Goal: Information Seeking & Learning: Learn about a topic

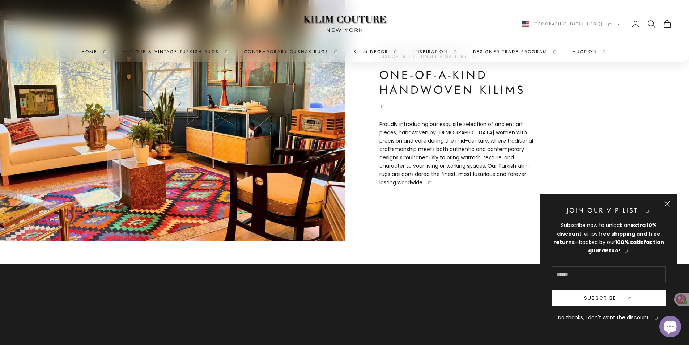
scroll to position [398, 0]
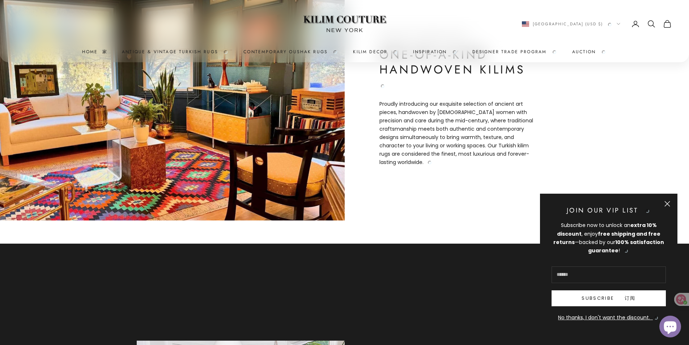
click at [670, 203] on button "Close" at bounding box center [667, 204] width 6 height 6
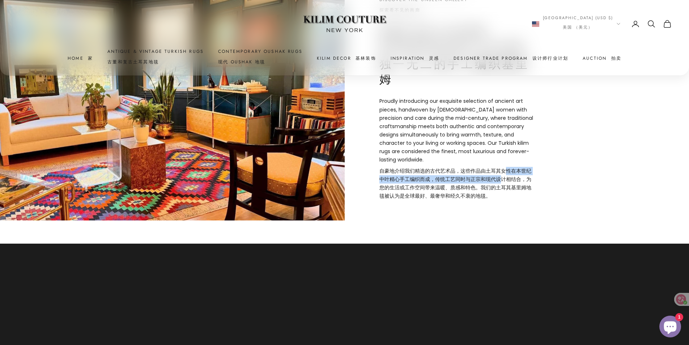
drag, startPoint x: 500, startPoint y: 180, endPoint x: 498, endPoint y: 188, distance: 8.6
click at [499, 184] on font "自豪地介绍我们精选的古代艺术品，这些作品由土耳其女性在本世纪中叶精心手工编织而成，传统工艺同时与正宗和现代设计相结合，为您的生活或工作空间带来温暖、质感和特色…" at bounding box center [455, 183] width 152 height 32
click at [495, 207] on image-with-text "Discover the Unseen Gallery 探索看不见的画廊 One-of-a-Kind Handwoven Kilims 独一无二的手工编织基里…" at bounding box center [344, 99] width 689 height 241
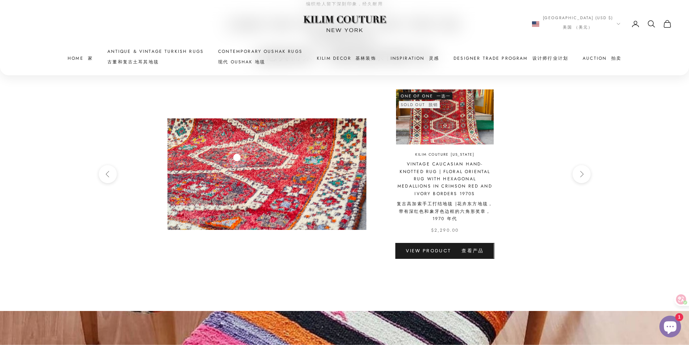
scroll to position [2749, 0]
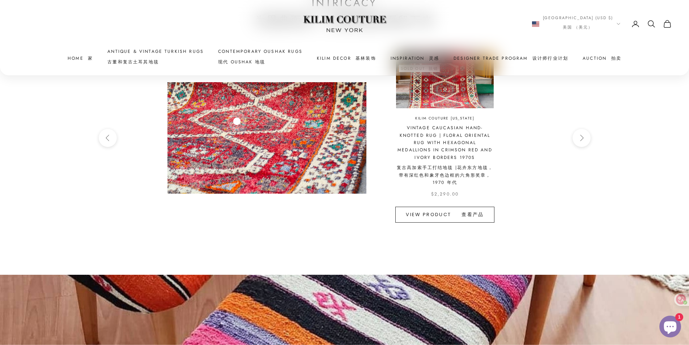
click at [487, 209] on link "View product 查看产品" at bounding box center [444, 215] width 99 height 16
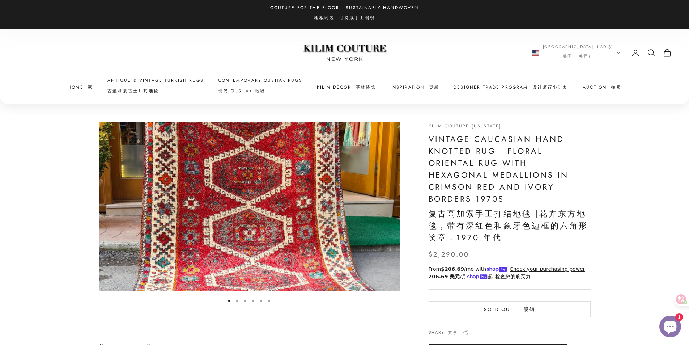
click at [238, 301] on button "Go to item 2" at bounding box center [237, 300] width 2 height 2
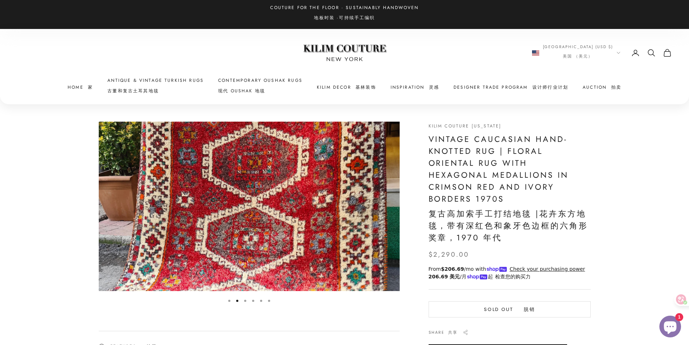
click at [244, 301] on button "Go to item 3" at bounding box center [245, 300] width 2 height 2
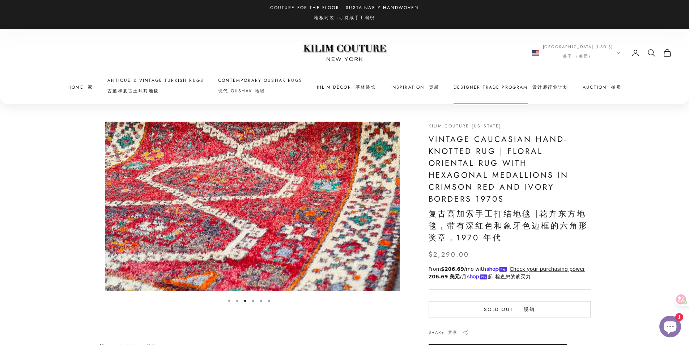
scroll to position [0, 619]
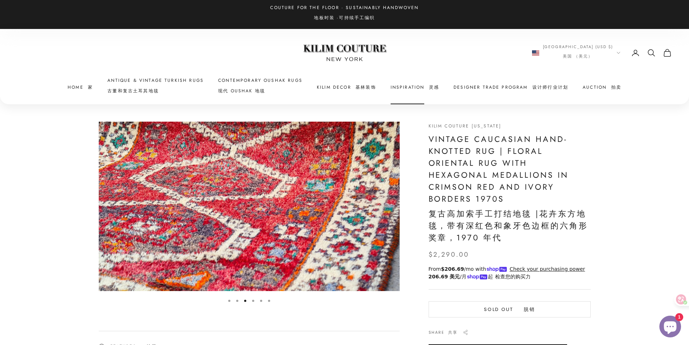
click at [424, 85] on font "Primary navigation" at bounding box center [426, 87] width 4 height 7
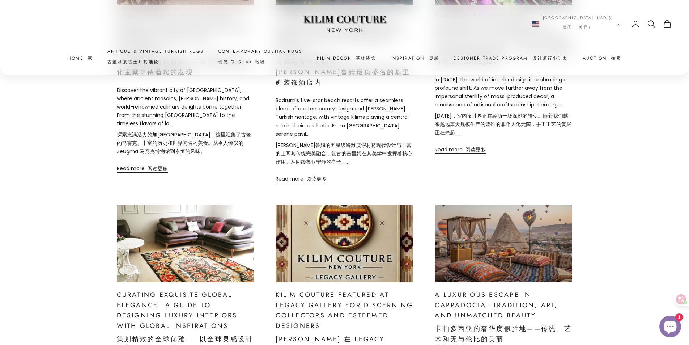
scroll to position [723, 0]
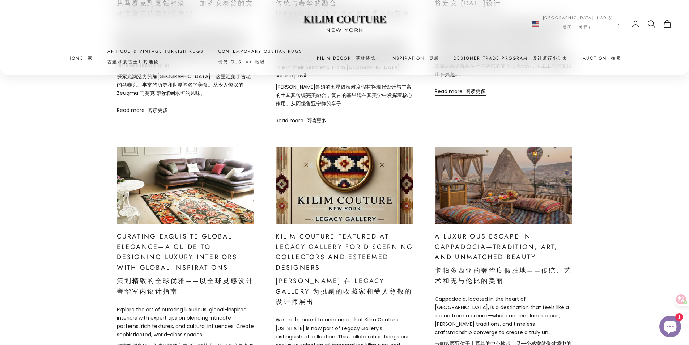
drag, startPoint x: 365, startPoint y: 265, endPoint x: 509, endPoint y: 246, distance: 145.5
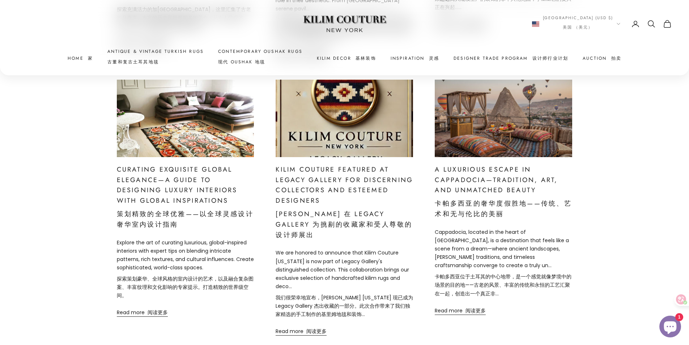
scroll to position [832, 0]
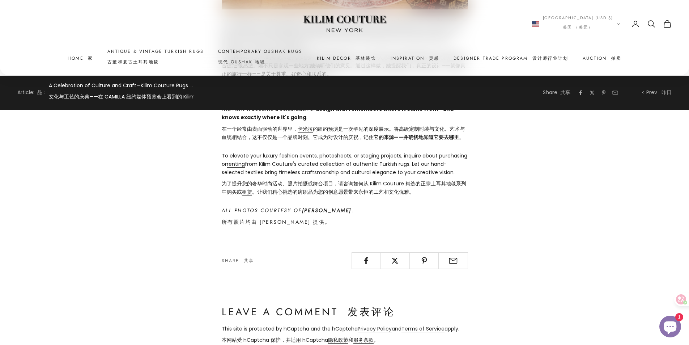
scroll to position [1578, 0]
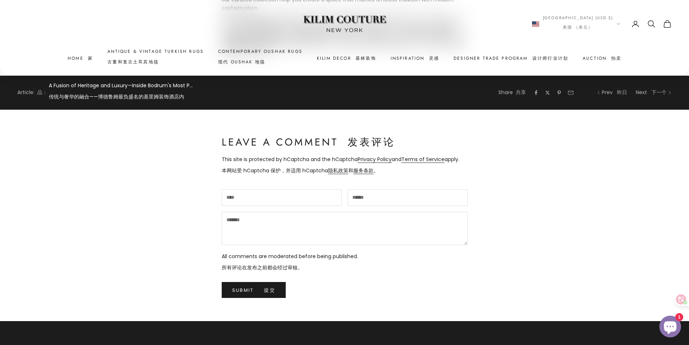
scroll to position [4751, 0]
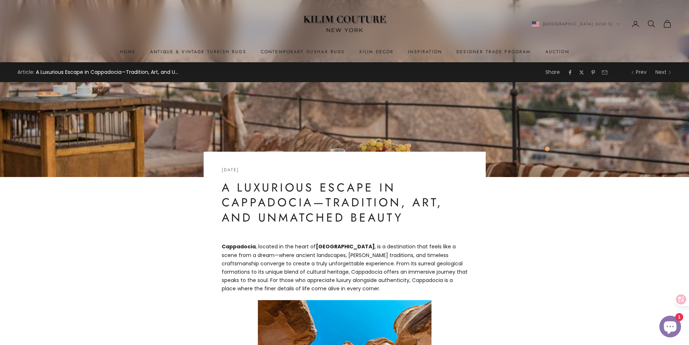
scroll to position [145, 0]
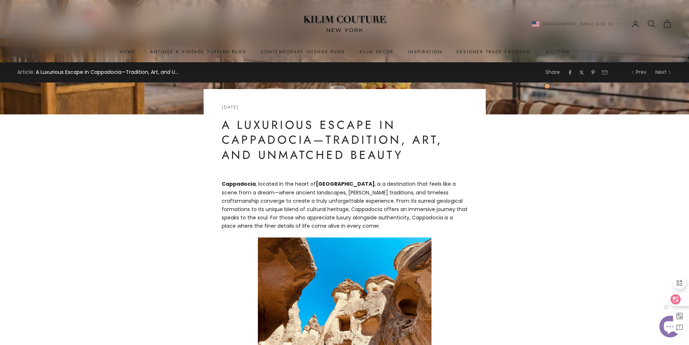
click at [684, 298] on div at bounding box center [679, 299] width 20 height 13
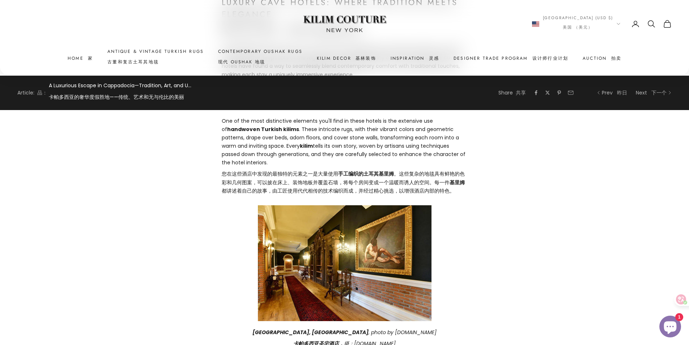
scroll to position [1628, 0]
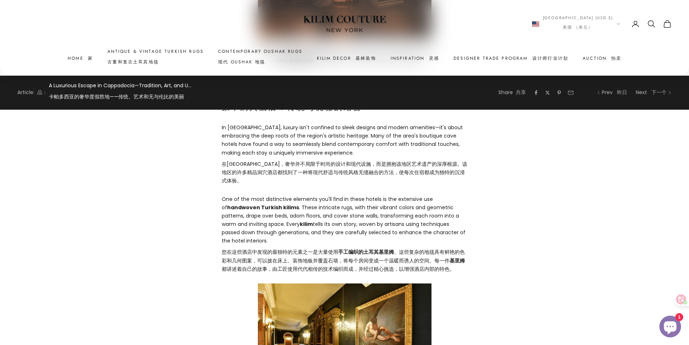
drag, startPoint x: 256, startPoint y: 163, endPoint x: 225, endPoint y: 163, distance: 30.7
click at [235, 204] on strong "handwoven Turkish kilims" at bounding box center [263, 207] width 72 height 7
drag, startPoint x: 392, startPoint y: 202, endPoint x: 395, endPoint y: 206, distance: 5.0
click at [395, 248] on font "您在这些酒店中发现的最独特的元素之一是大量使用 手工编织的土耳其基里姆 。这些复杂的地毯具有鲜艳的色彩和几何图案，可以披在床上、装饰地板并覆盖石墙，将每个房间…" at bounding box center [345, 260] width 246 height 25
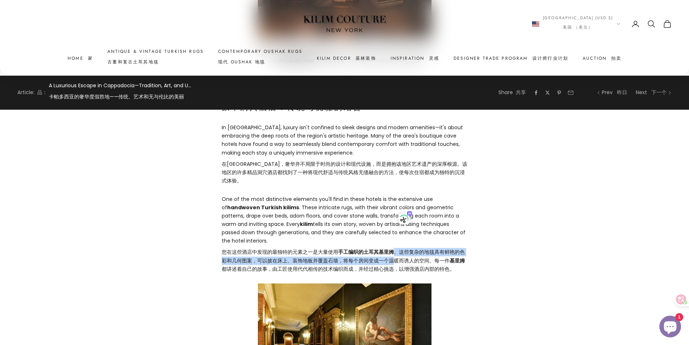
drag, startPoint x: 544, startPoint y: 245, endPoint x: 536, endPoint y: 245, distance: 7.3
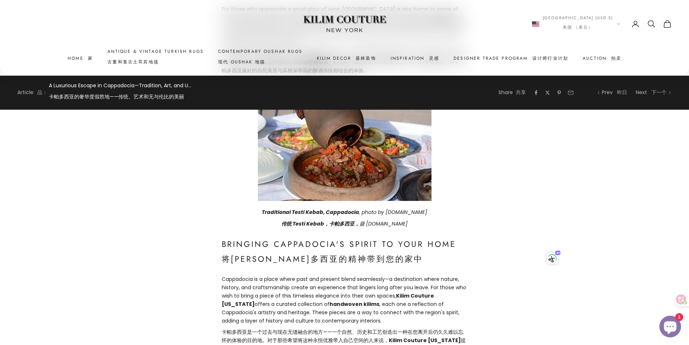
scroll to position [3726, 0]
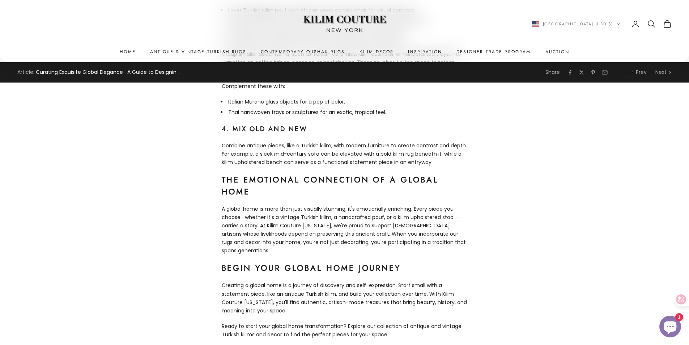
scroll to position [1519, 0]
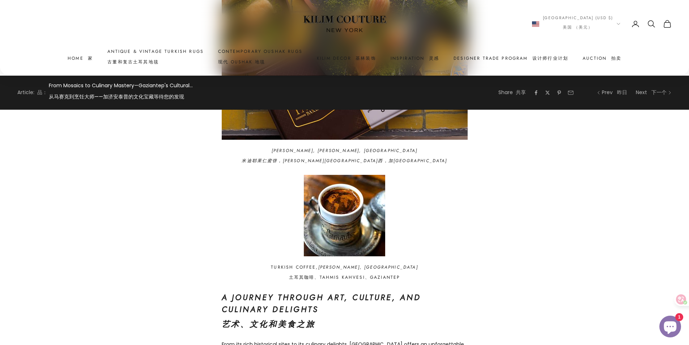
scroll to position [7704, 0]
